Goal: Task Accomplishment & Management: Manage account settings

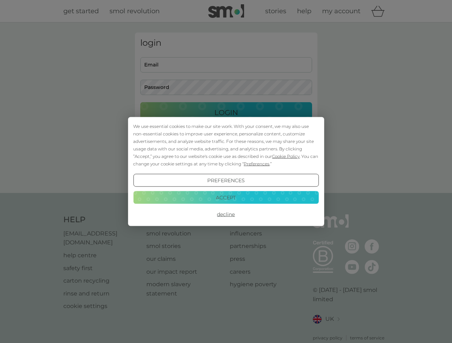
click at [286, 156] on span "Cookie Policy" at bounding box center [286, 156] width 28 height 5
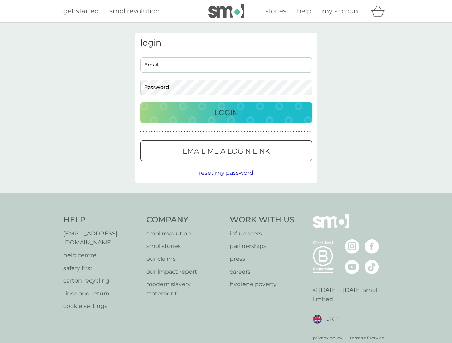
click at [256, 164] on div "login Email Password Login ● ● ● ● ● ● ● ● ● ● ● ● ● ● ● ● ● ● ● ● ● ● ● ● ● ● …" at bounding box center [226, 108] width 182 height 151
click at [226, 181] on div "login Email Password Login ● ● ● ● ● ● ● ● ● ● ● ● ● ● ● ● ● ● ● ● ● ● ● ● ● ● …" at bounding box center [226, 108] width 182 height 151
click at [226, 215] on div "Help [EMAIL_ADDRESS][DOMAIN_NAME] help centre safety first carton recycling rin…" at bounding box center [226, 278] width 326 height 127
click at [226, 197] on div "Help [EMAIL_ADDRESS][DOMAIN_NAME] help centre safety first carton recycling rin…" at bounding box center [226, 278] width 452 height 170
